Goal: Task Accomplishment & Management: Use online tool/utility

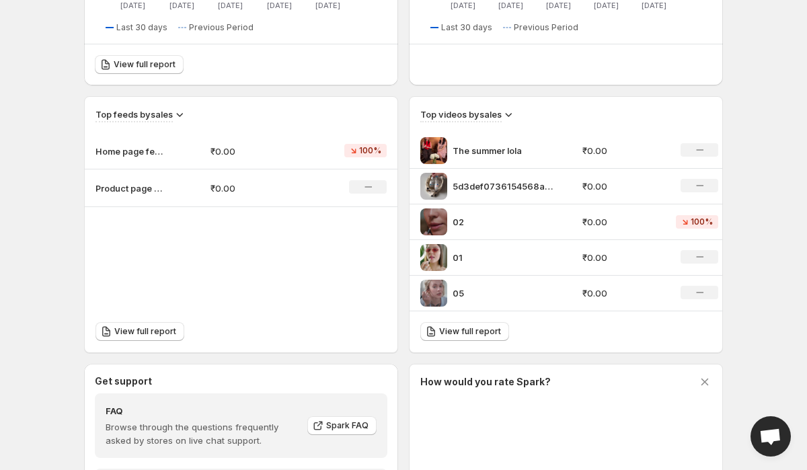
scroll to position [561, 0]
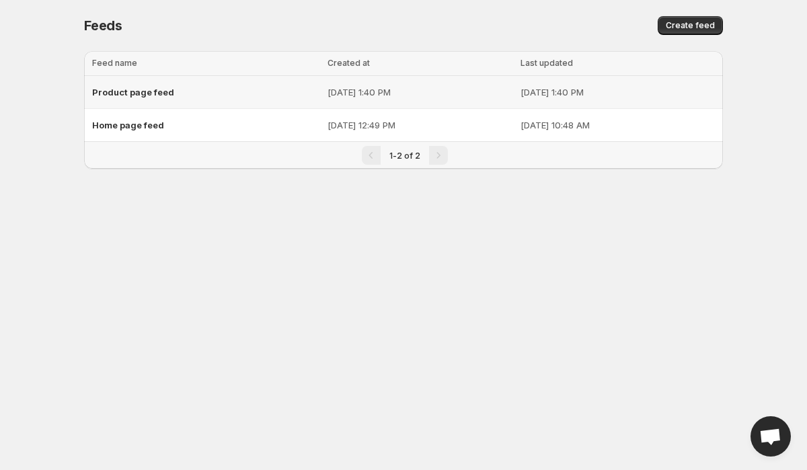
click at [142, 91] on span "Product page feed" at bounding box center [133, 92] width 82 height 11
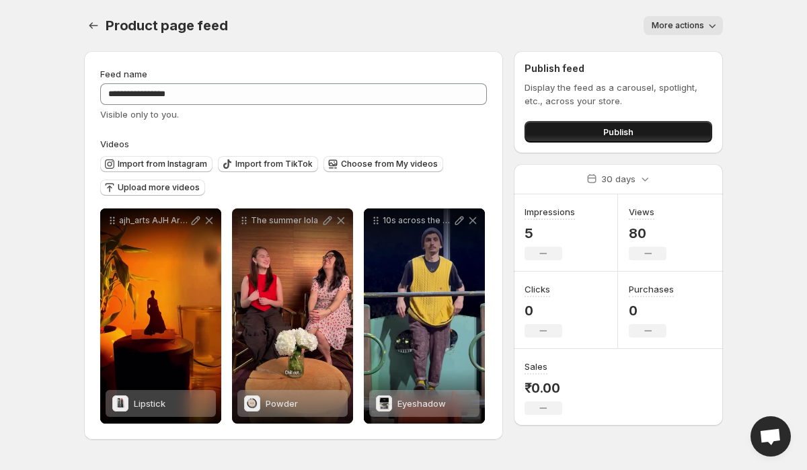
click at [558, 130] on button "Publish" at bounding box center [618, 132] width 188 height 22
click at [559, 130] on button "Publish" at bounding box center [618, 132] width 188 height 22
click at [565, 133] on button "Publish" at bounding box center [618, 132] width 188 height 22
click at [555, 135] on button "Publish" at bounding box center [618, 132] width 188 height 22
click at [554, 130] on button "Publish" at bounding box center [618, 132] width 188 height 22
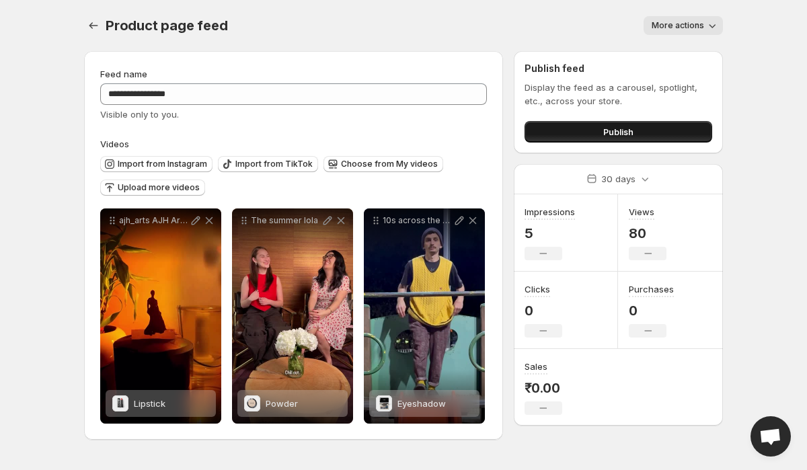
click at [581, 138] on button "Publish" at bounding box center [618, 132] width 188 height 22
